Goal: Check status: Check status

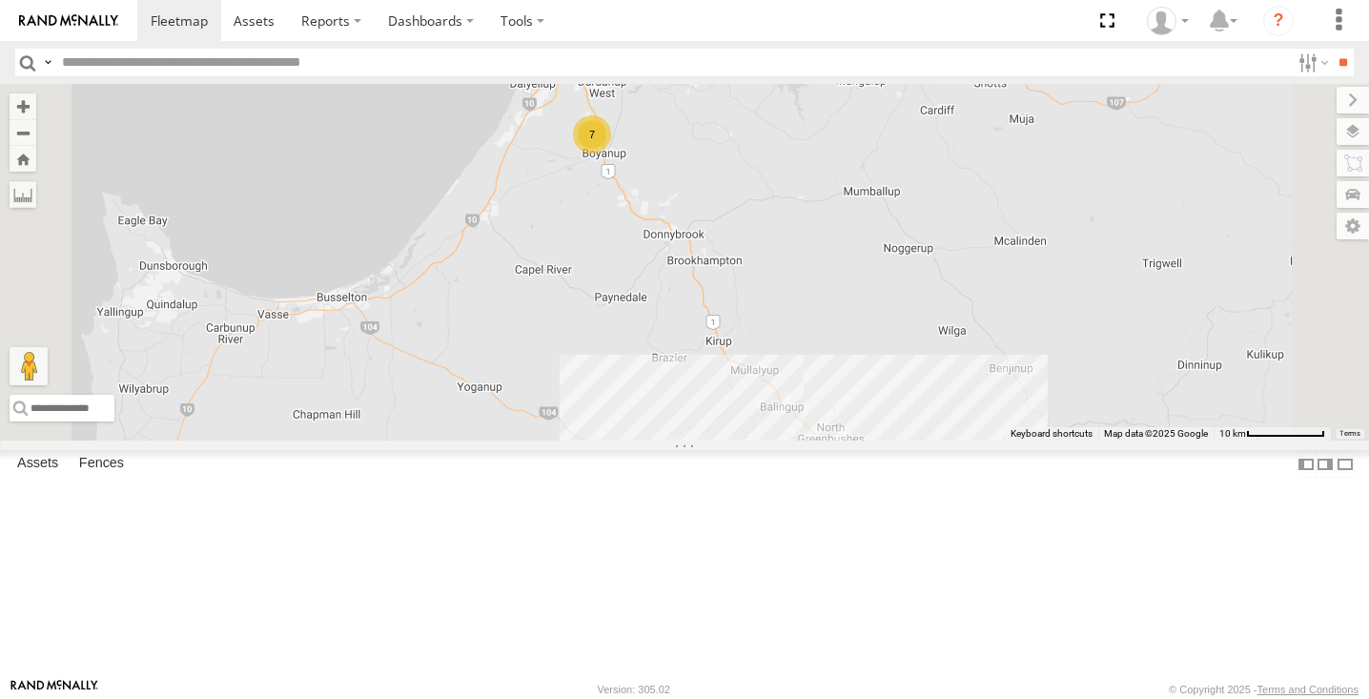
click at [850, 488] on div "10" at bounding box center [830, 469] width 38 height 38
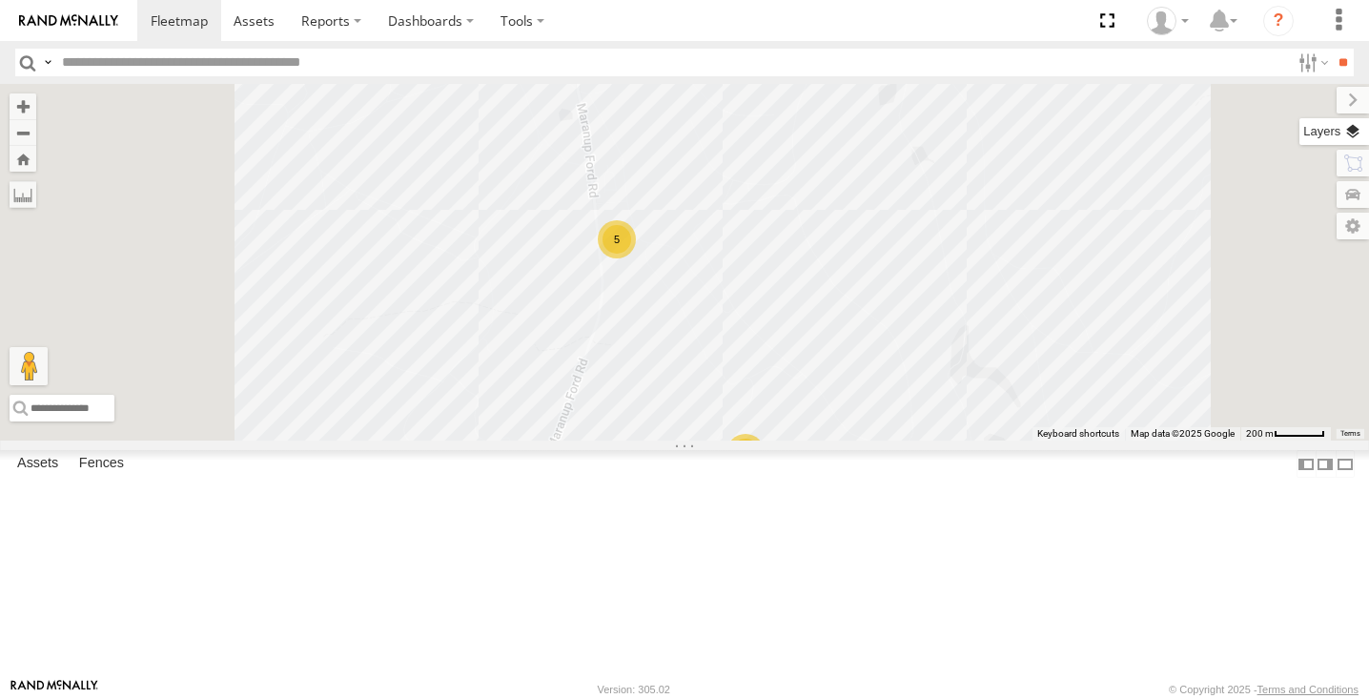
click at [1354, 130] on label at bounding box center [1335, 131] width 70 height 27
click at [0, 0] on label at bounding box center [0, 0] width 0 height 0
click at [0, 0] on span "Satellite + Roadmap" at bounding box center [0, 0] width 0 height 0
click at [1305, 95] on label at bounding box center [1337, 100] width 64 height 27
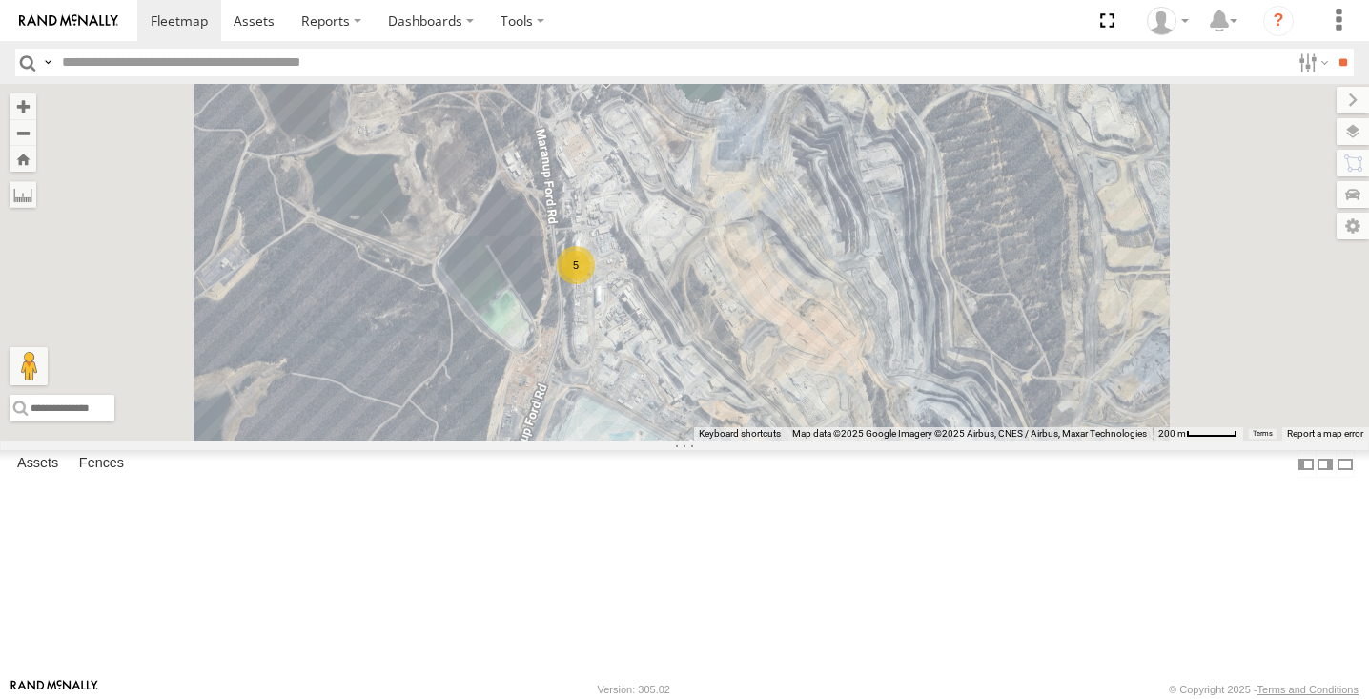
drag, startPoint x: 1144, startPoint y: 324, endPoint x: 1099, endPoint y: 347, distance: 50.3
click at [1099, 348] on div "(LV20) [PERSON_NAME] (LV 11). Patrol 5 4 (LV17) LWB Musso" at bounding box center [684, 262] width 1369 height 357
click at [724, 498] on div "4" at bounding box center [705, 479] width 38 height 38
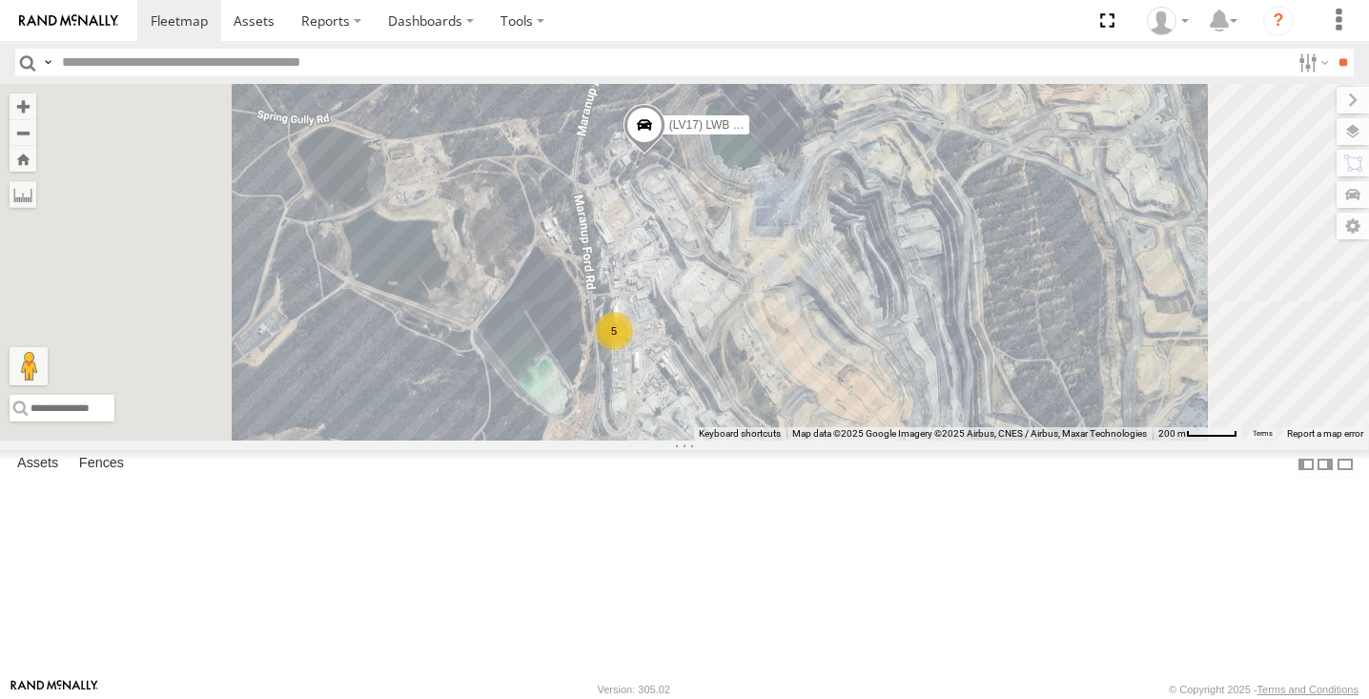
drag, startPoint x: 751, startPoint y: 267, endPoint x: 846, endPoint y: 451, distance: 206.8
click at [633, 350] on div "5" at bounding box center [614, 331] width 38 height 38
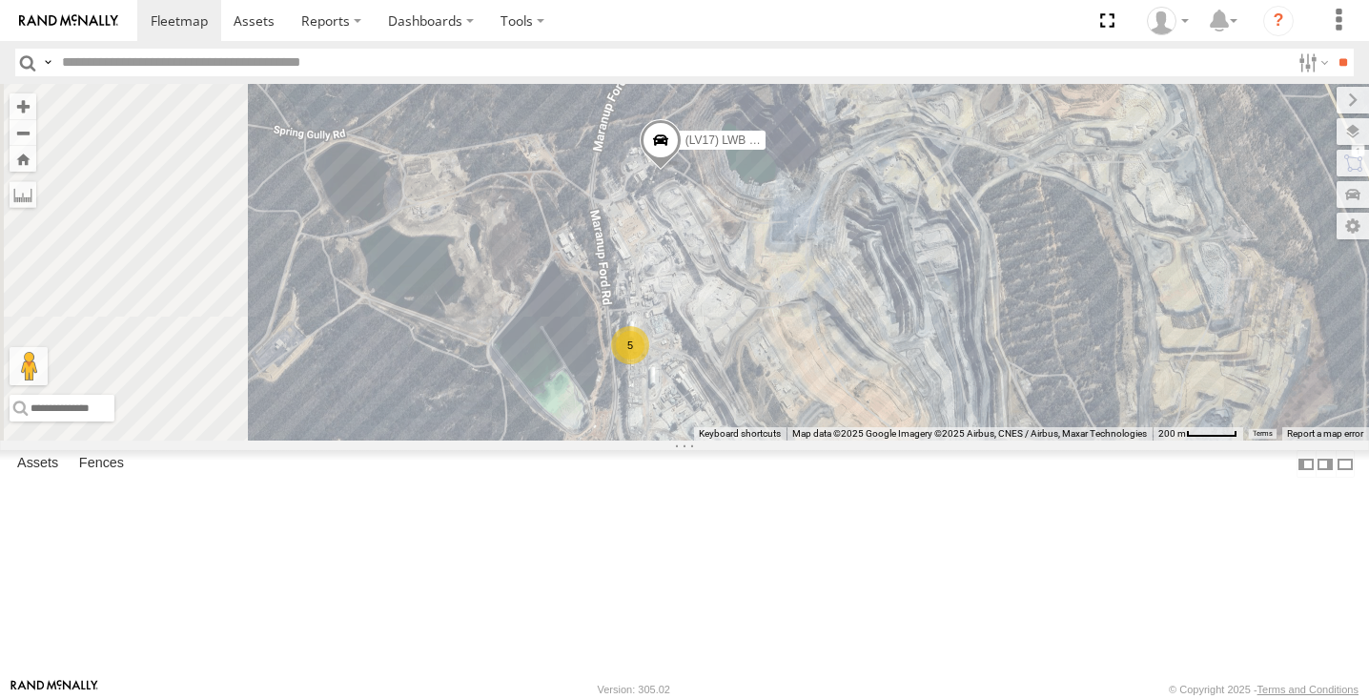
click at [649, 364] on div "5" at bounding box center [630, 345] width 38 height 38
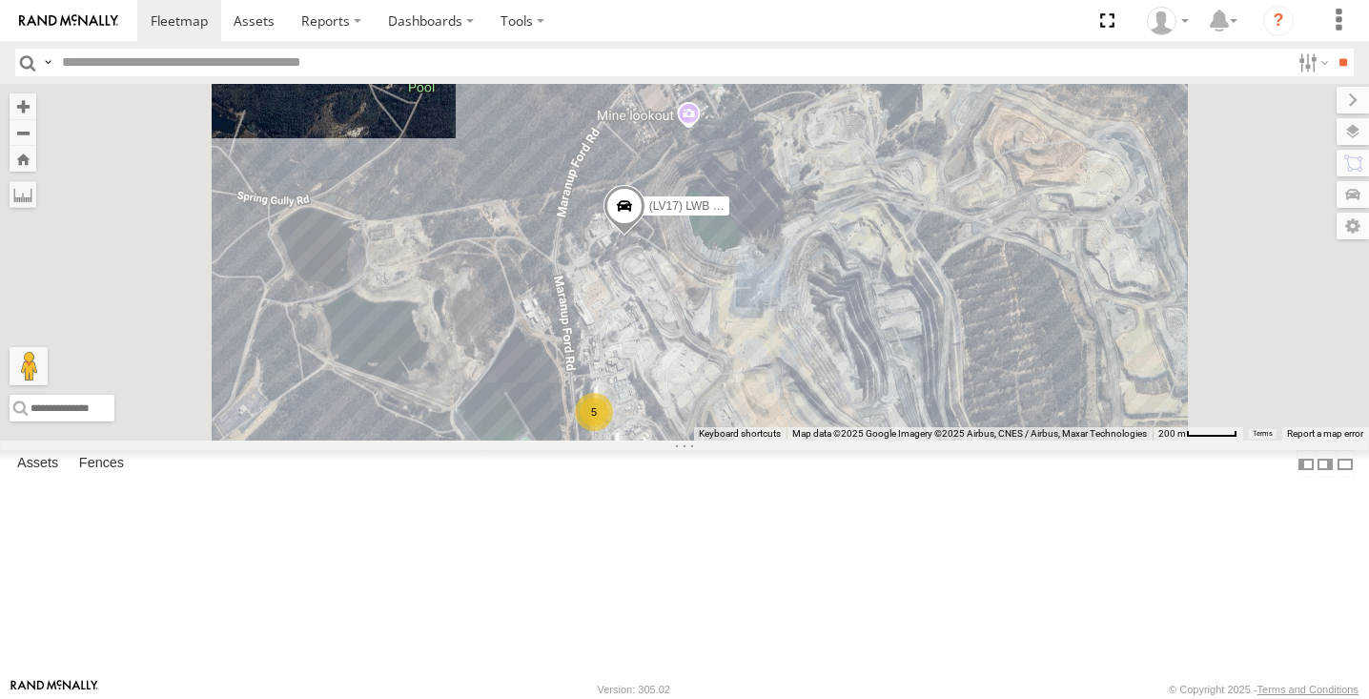
drag, startPoint x: 797, startPoint y: 211, endPoint x: 797, endPoint y: 384, distance: 173.5
click at [797, 384] on div "(LV20) [PERSON_NAME] (LV 11). Patrol (LV17) LWB Musso 5 4" at bounding box center [684, 262] width 1369 height 357
click at [647, 236] on span at bounding box center [627, 210] width 42 height 51
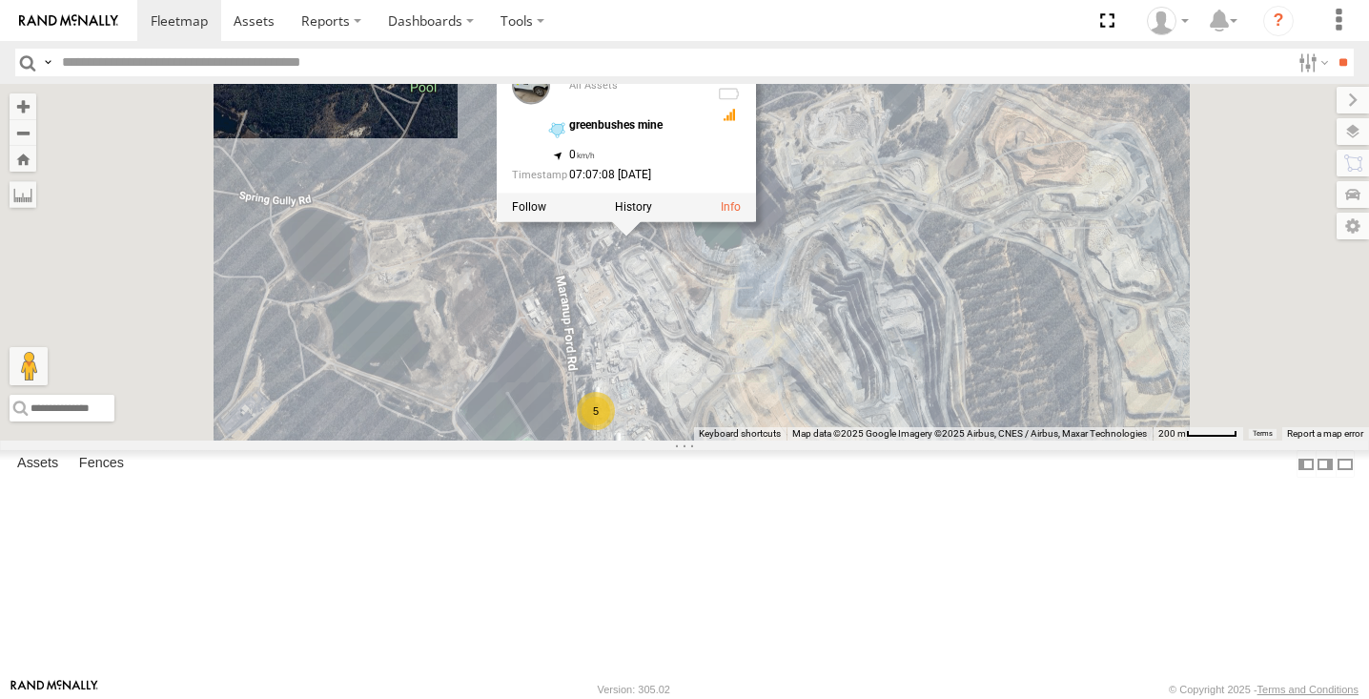
click at [713, 223] on div "(LV20) [PERSON_NAME] (LV 11). Patrol (LV17) LWB Musso 5 4 (LV17) LWB Musso All …" at bounding box center [684, 262] width 1369 height 357
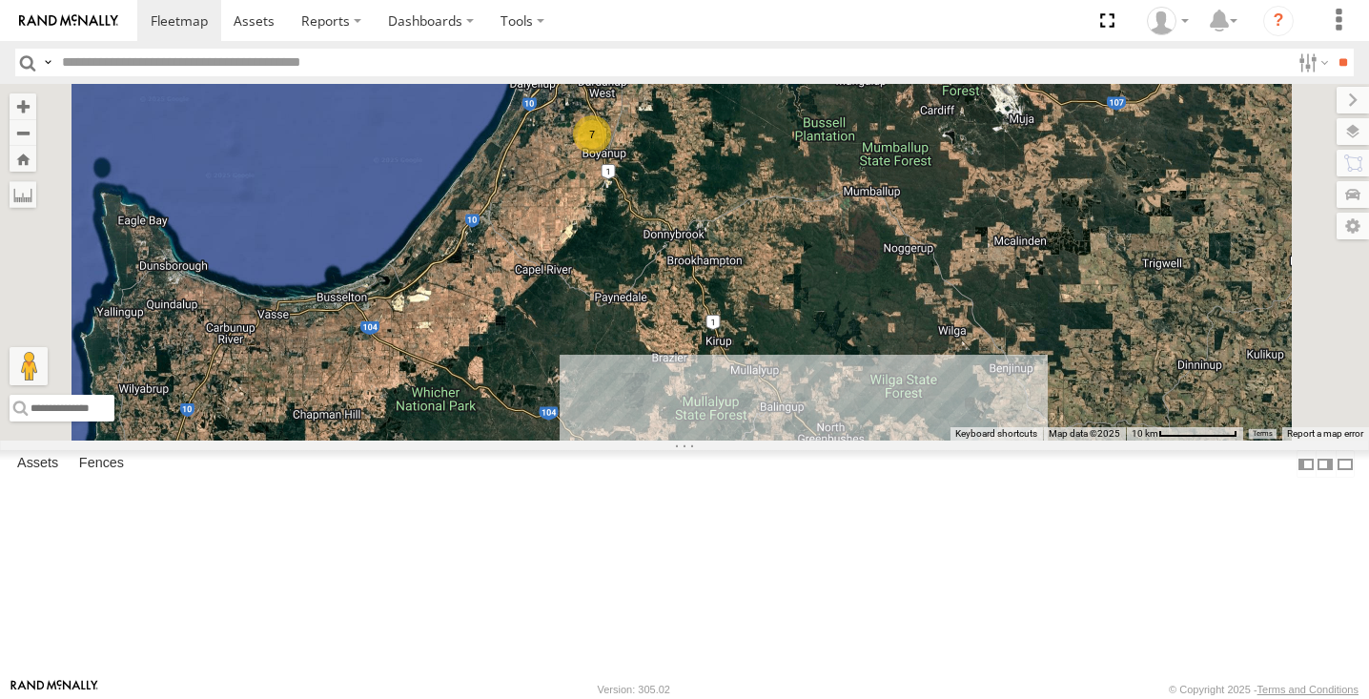
click at [853, 495] on div "10" at bounding box center [834, 476] width 38 height 38
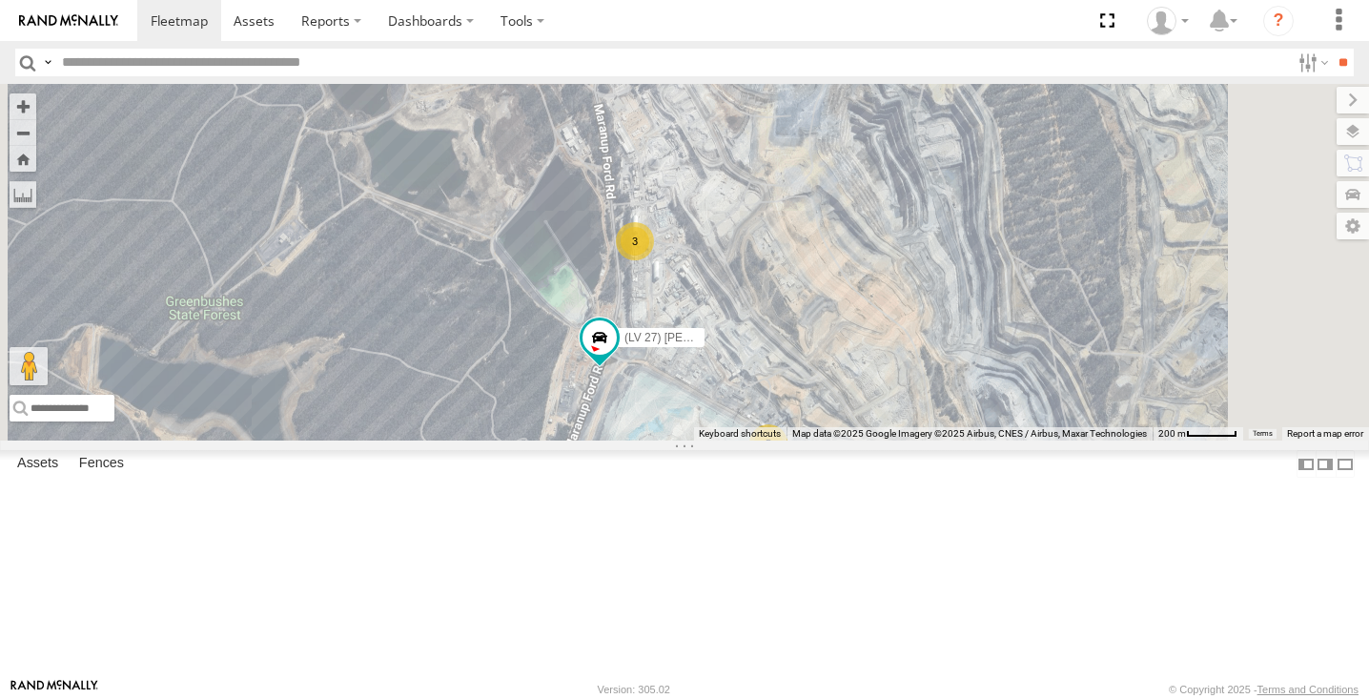
click at [654, 260] on div "3" at bounding box center [635, 241] width 38 height 38
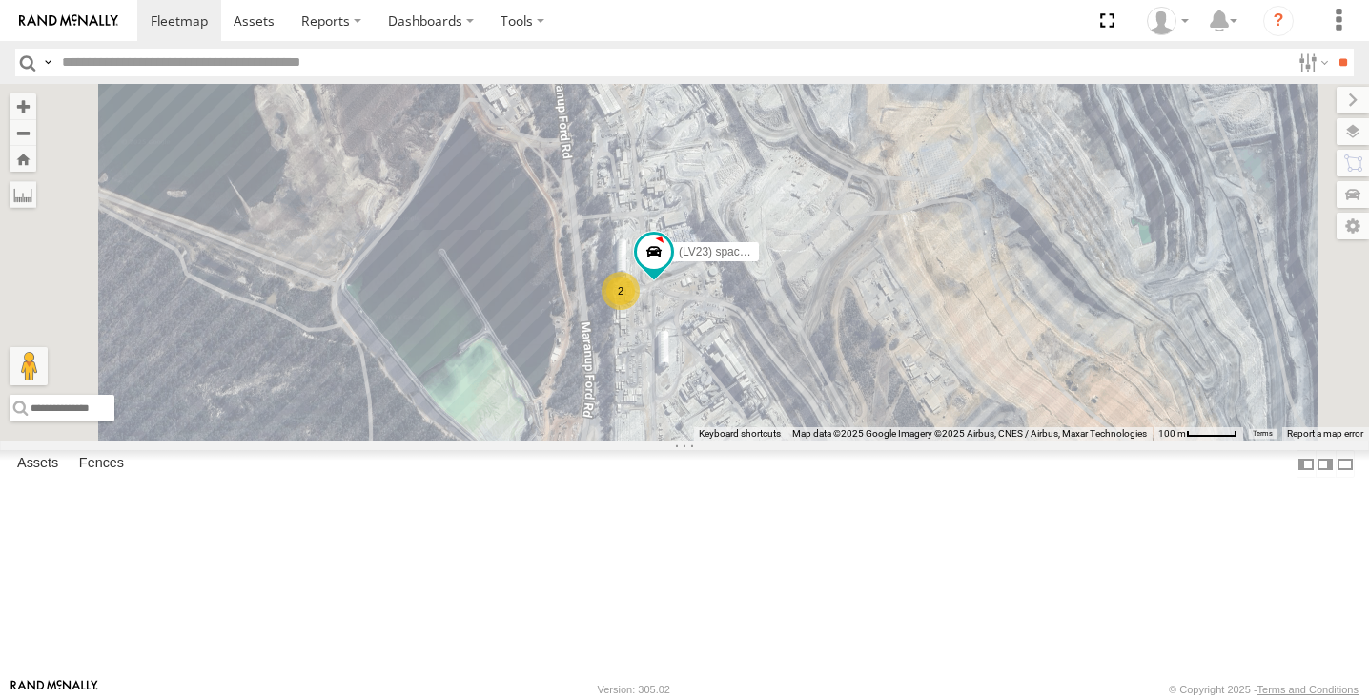
drag, startPoint x: 891, startPoint y: 300, endPoint x: 889, endPoint y: 451, distance: 150.7
click at [890, 441] on div "(LV20) [PERSON_NAME] (LV 11). Patrol (LV17) LWB Musso (LV 27) [PERSON_NAME] (LV…" at bounding box center [684, 262] width 1369 height 357
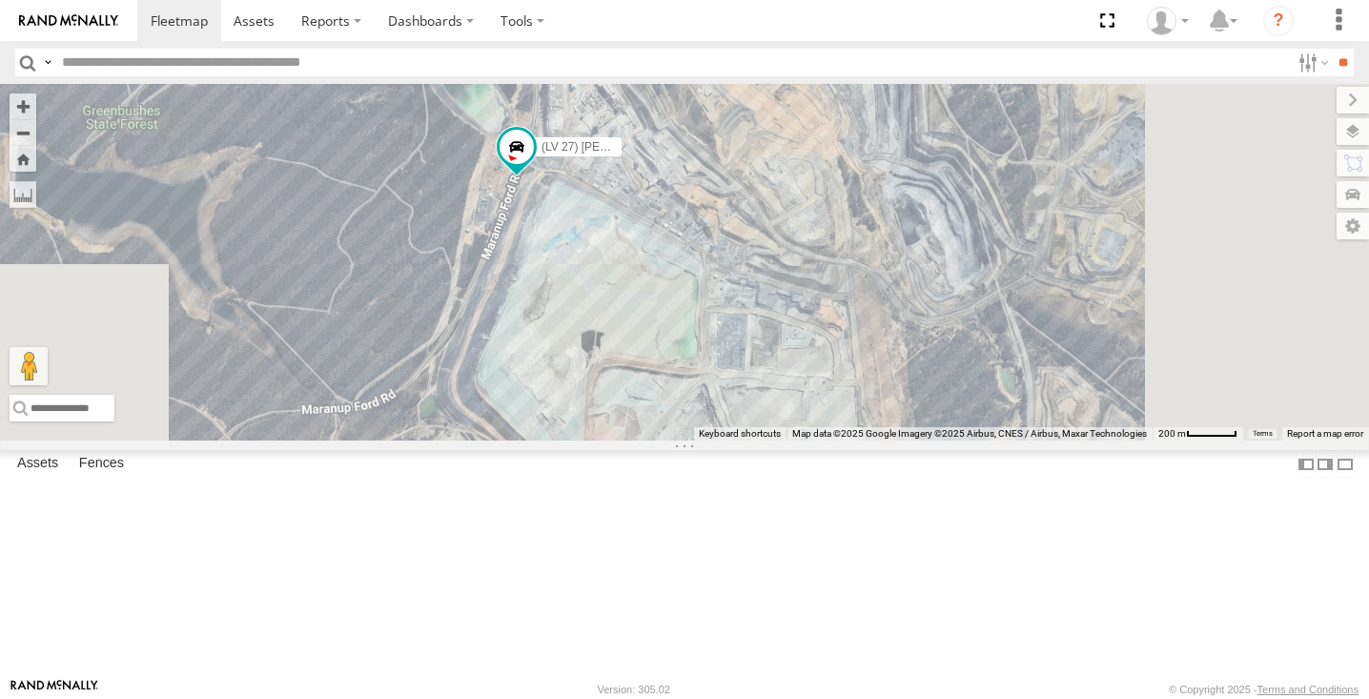
drag, startPoint x: 907, startPoint y: 513, endPoint x: 823, endPoint y: 175, distance: 347.8
click at [823, 175] on div "(LV20) [PERSON_NAME] (LV 11). Patrol (LV17) LWB Musso (LV 27) [PERSON_NAME] 3" at bounding box center [684, 262] width 1369 height 357
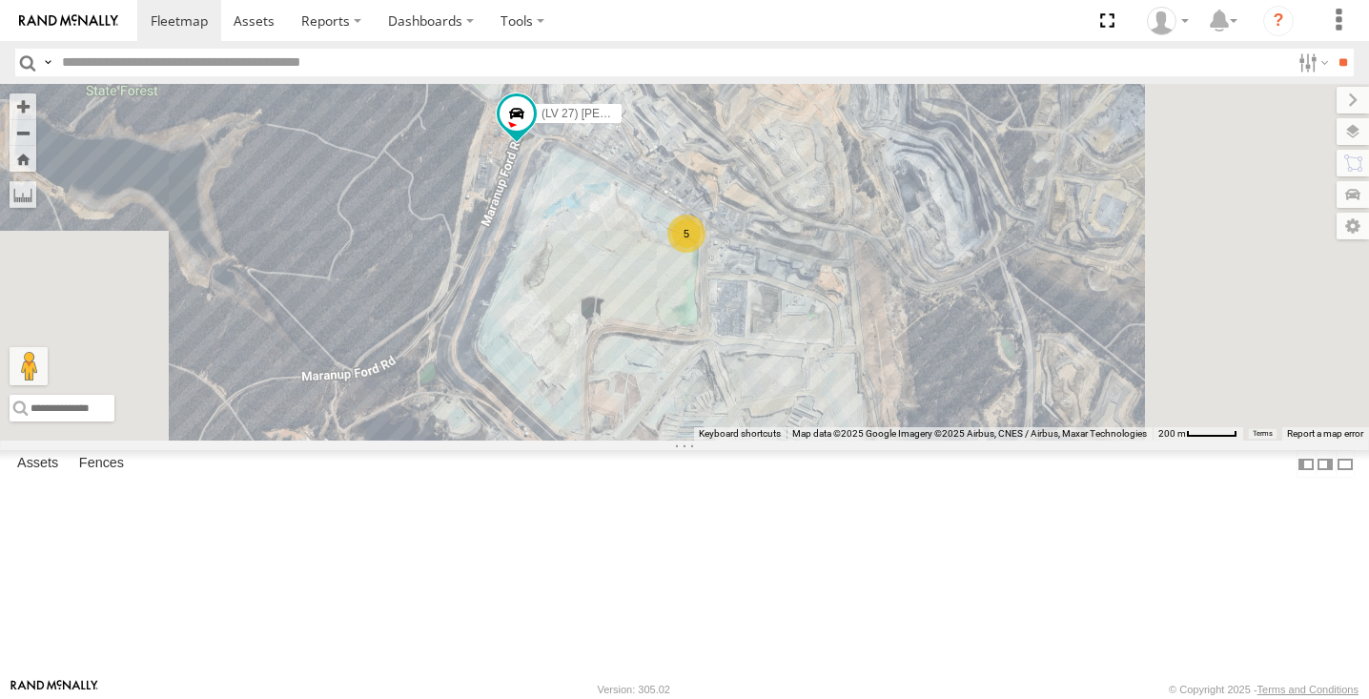
click at [706, 253] on div "5" at bounding box center [686, 234] width 38 height 38
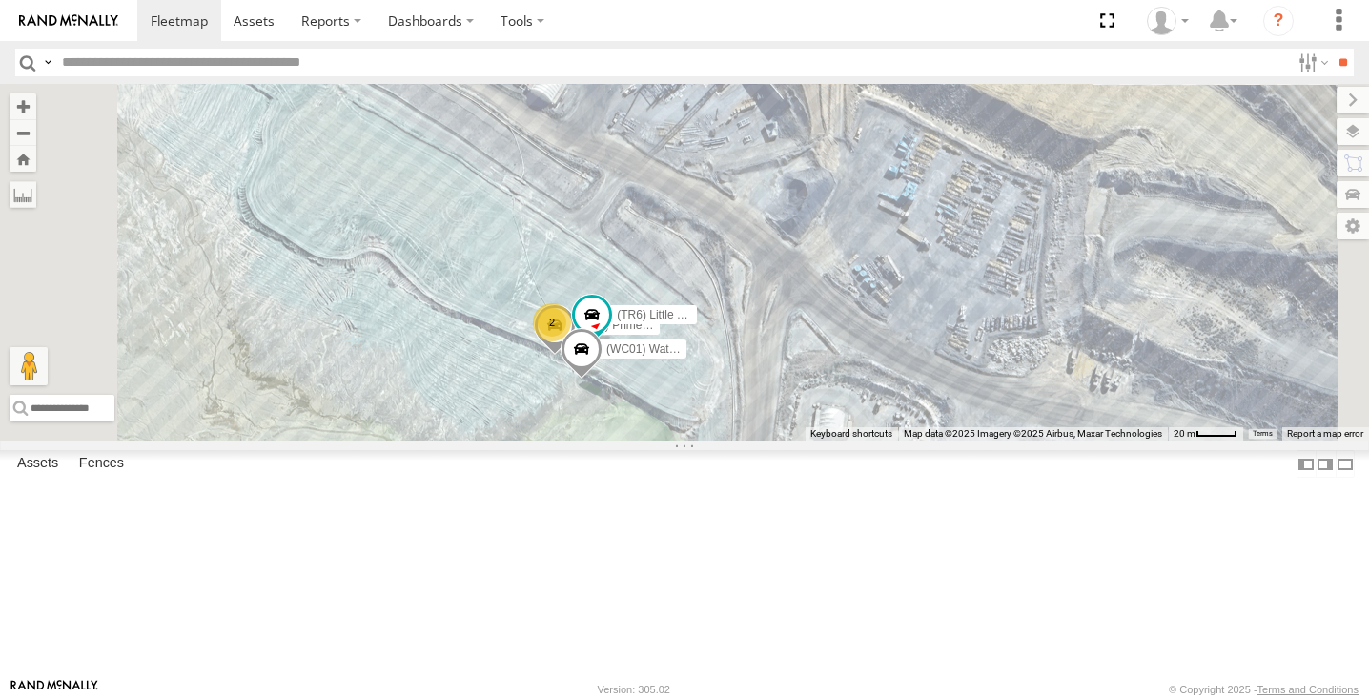
drag, startPoint x: 762, startPoint y: 180, endPoint x: 762, endPoint y: 335, distance: 154.5
click at [762, 335] on div "(LV20) [PERSON_NAME] (LV 11). Patrol (LV17) LWB Musso (LV 27) [PERSON_NAME] (TR…" at bounding box center [684, 262] width 1369 height 357
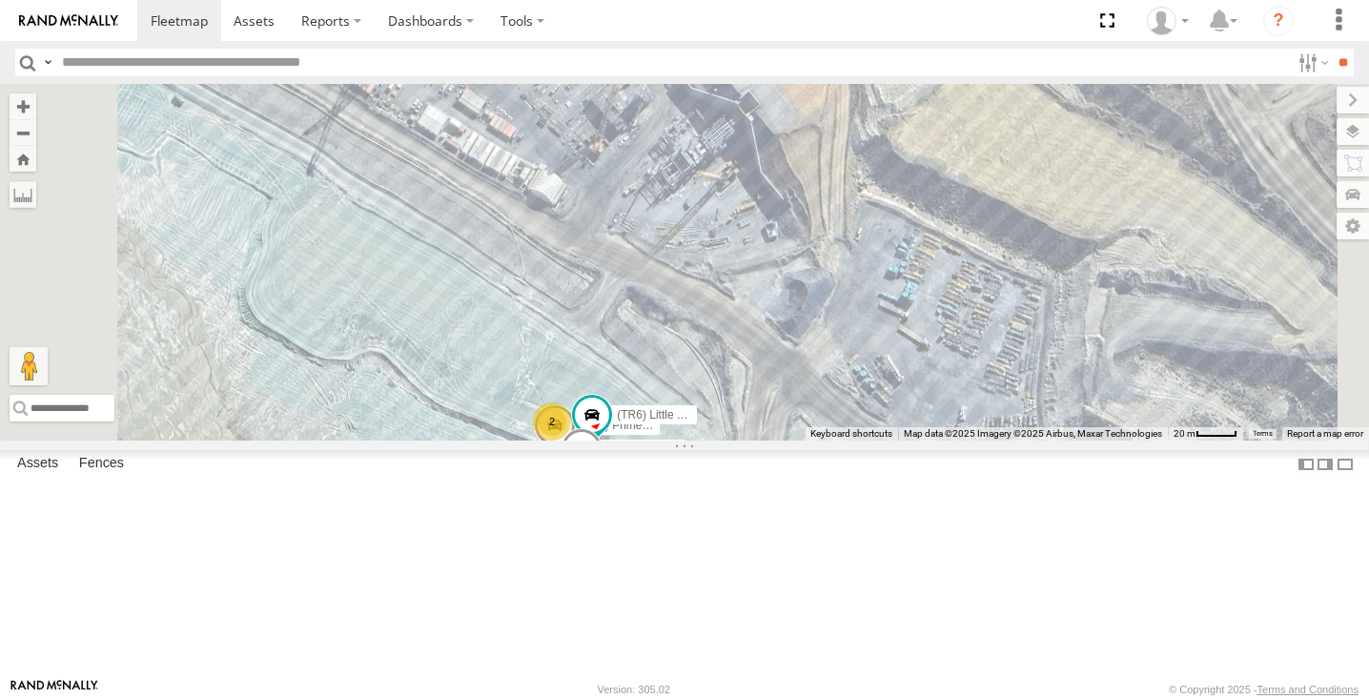
drag, startPoint x: 720, startPoint y: 197, endPoint x: 721, endPoint y: 304, distance: 106.8
click at [720, 303] on div "(LV20) [PERSON_NAME] (LV 11). Patrol (LV17) LWB Musso (LV 27) [PERSON_NAME] (TR…" at bounding box center [684, 262] width 1369 height 357
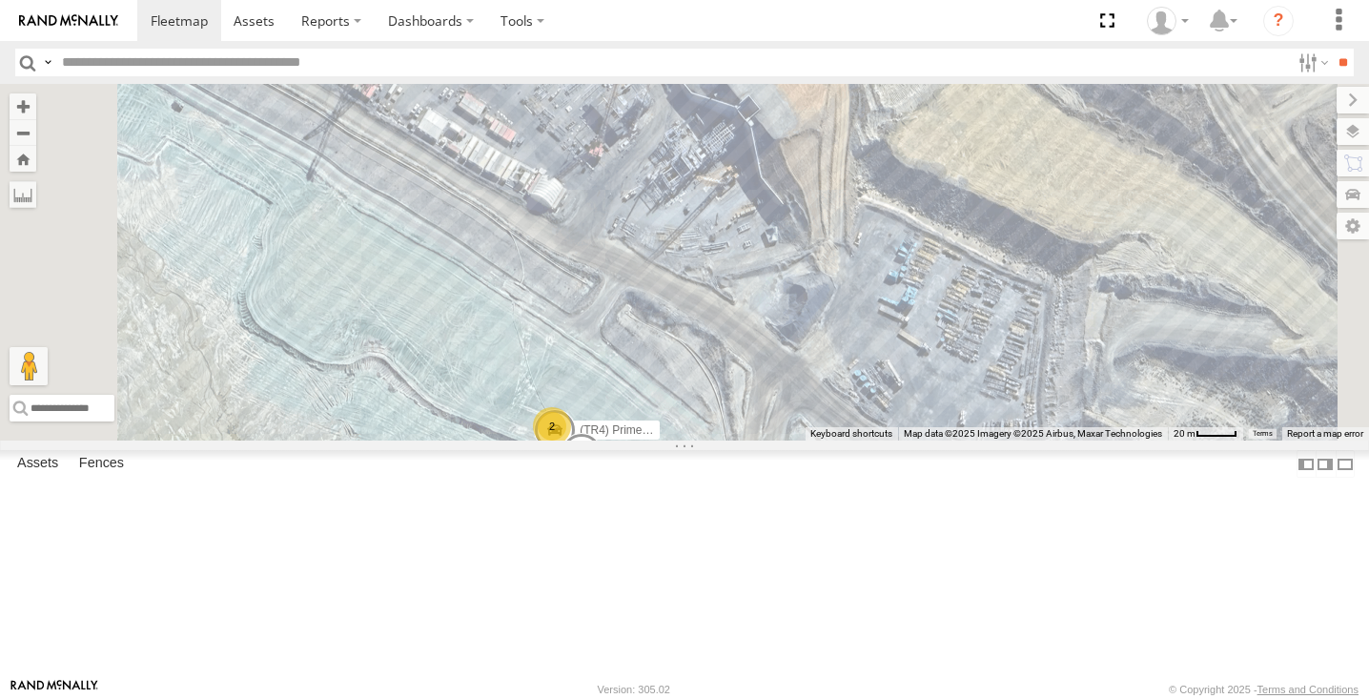
click at [0, 0] on span at bounding box center [0, 0] width 0 height 0
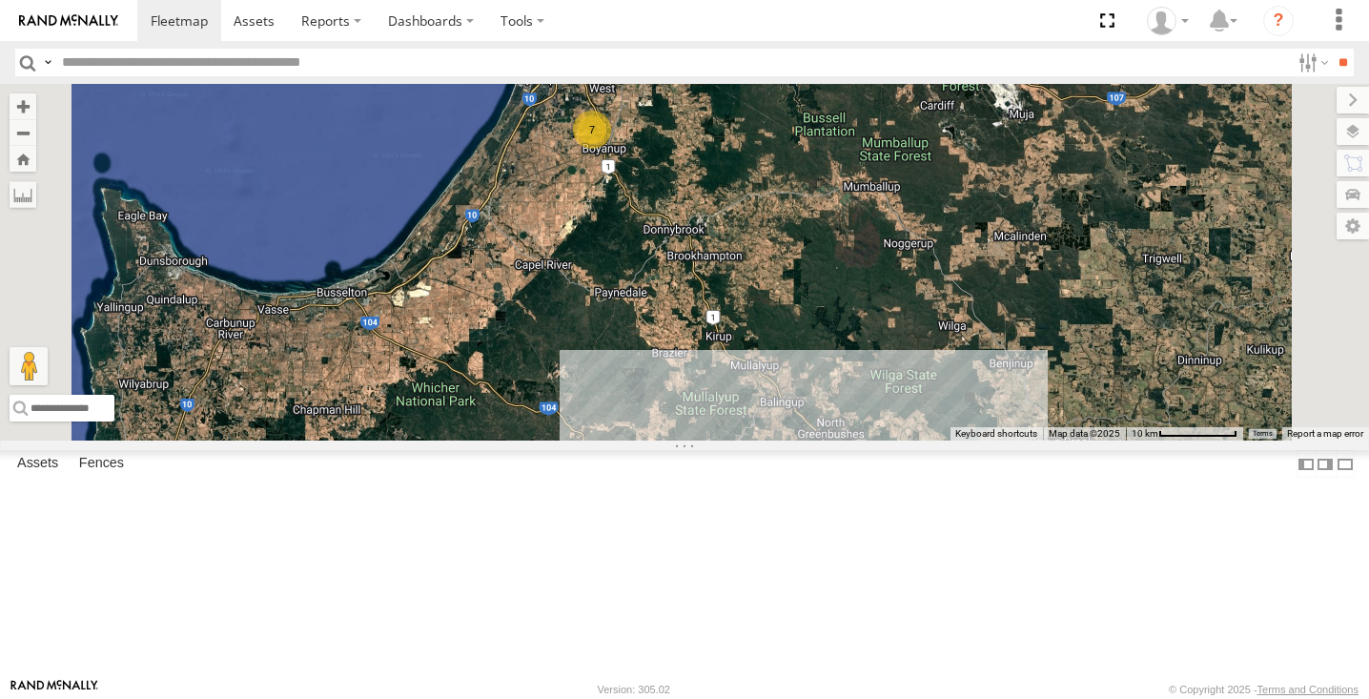
click at [851, 487] on div "10" at bounding box center [831, 468] width 38 height 38
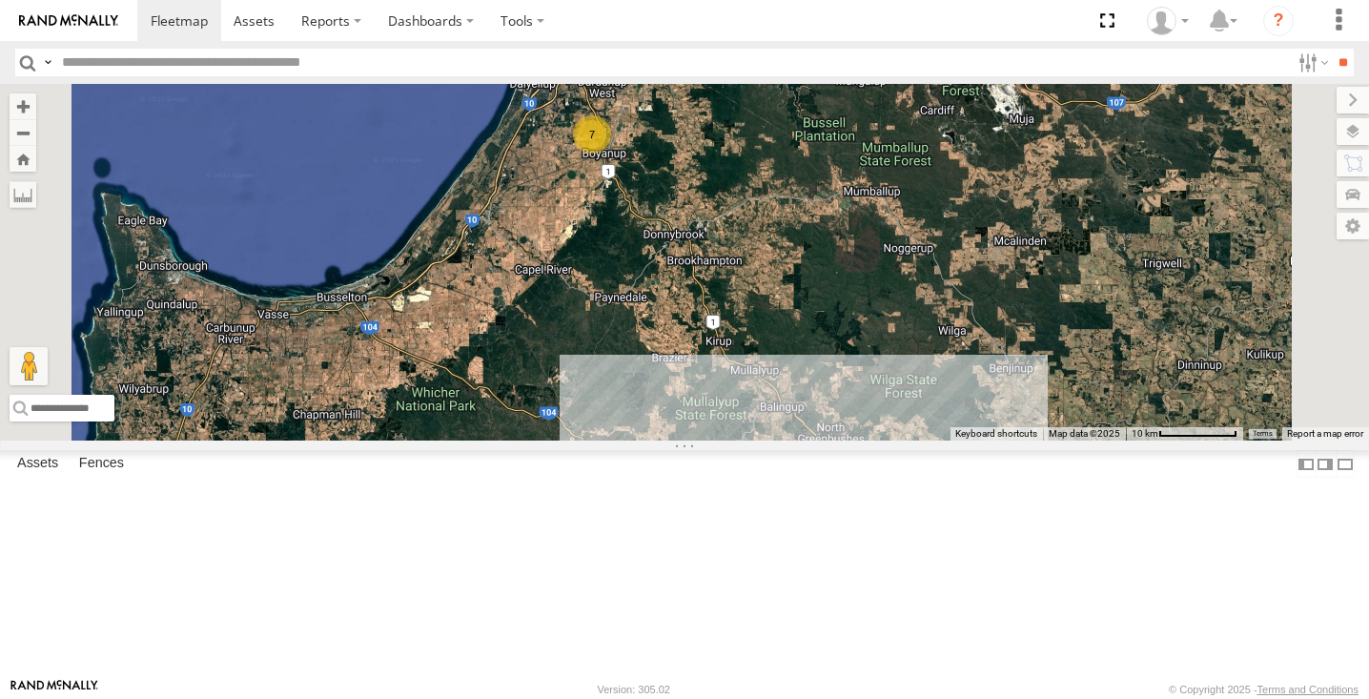
click at [850, 489] on div "10" at bounding box center [830, 470] width 38 height 38
